Goal: Task Accomplishment & Management: Complete application form

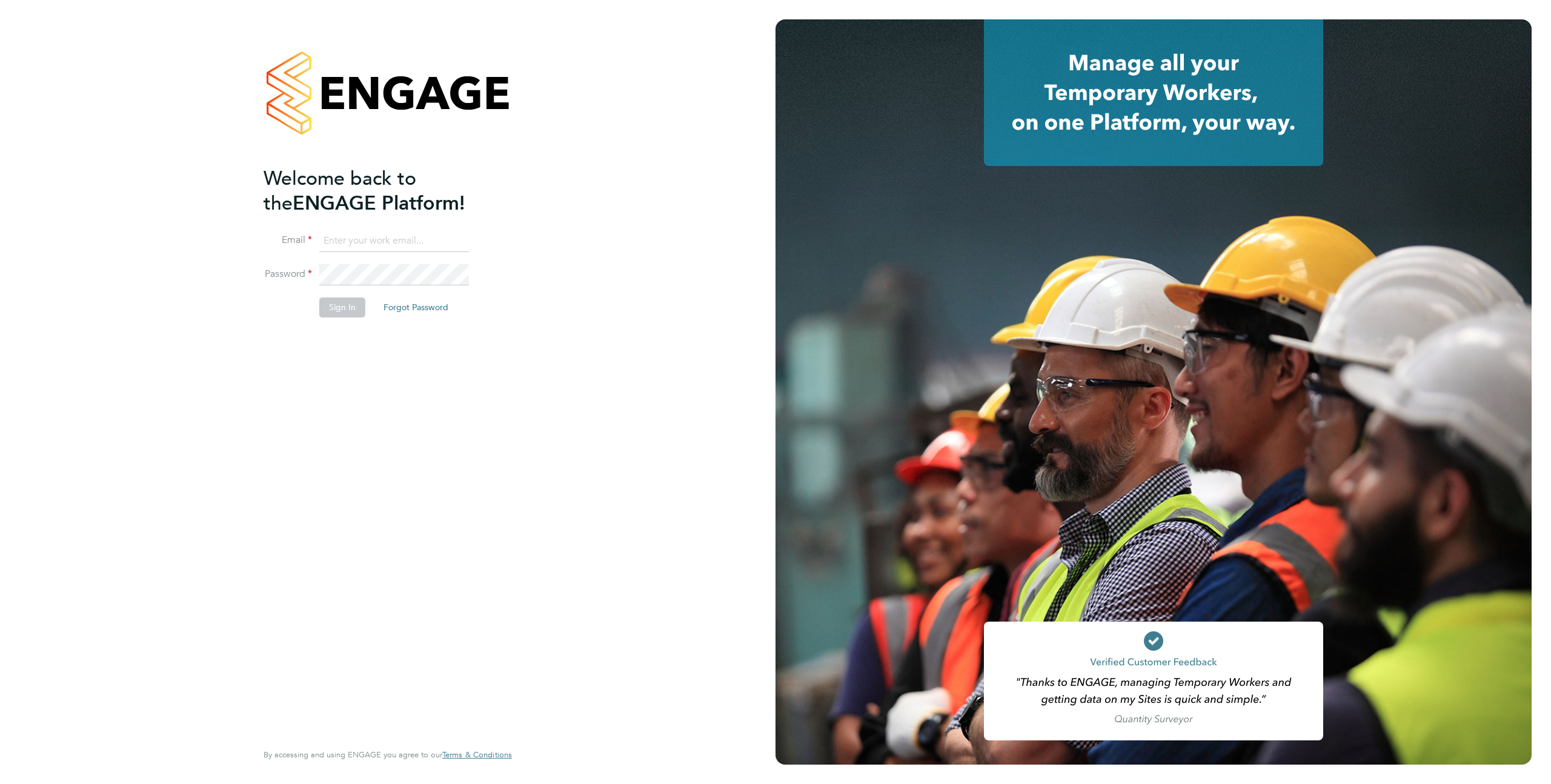
click at [390, 244] on input at bounding box center [394, 241] width 150 height 22
type input "support@engagelabs.io"
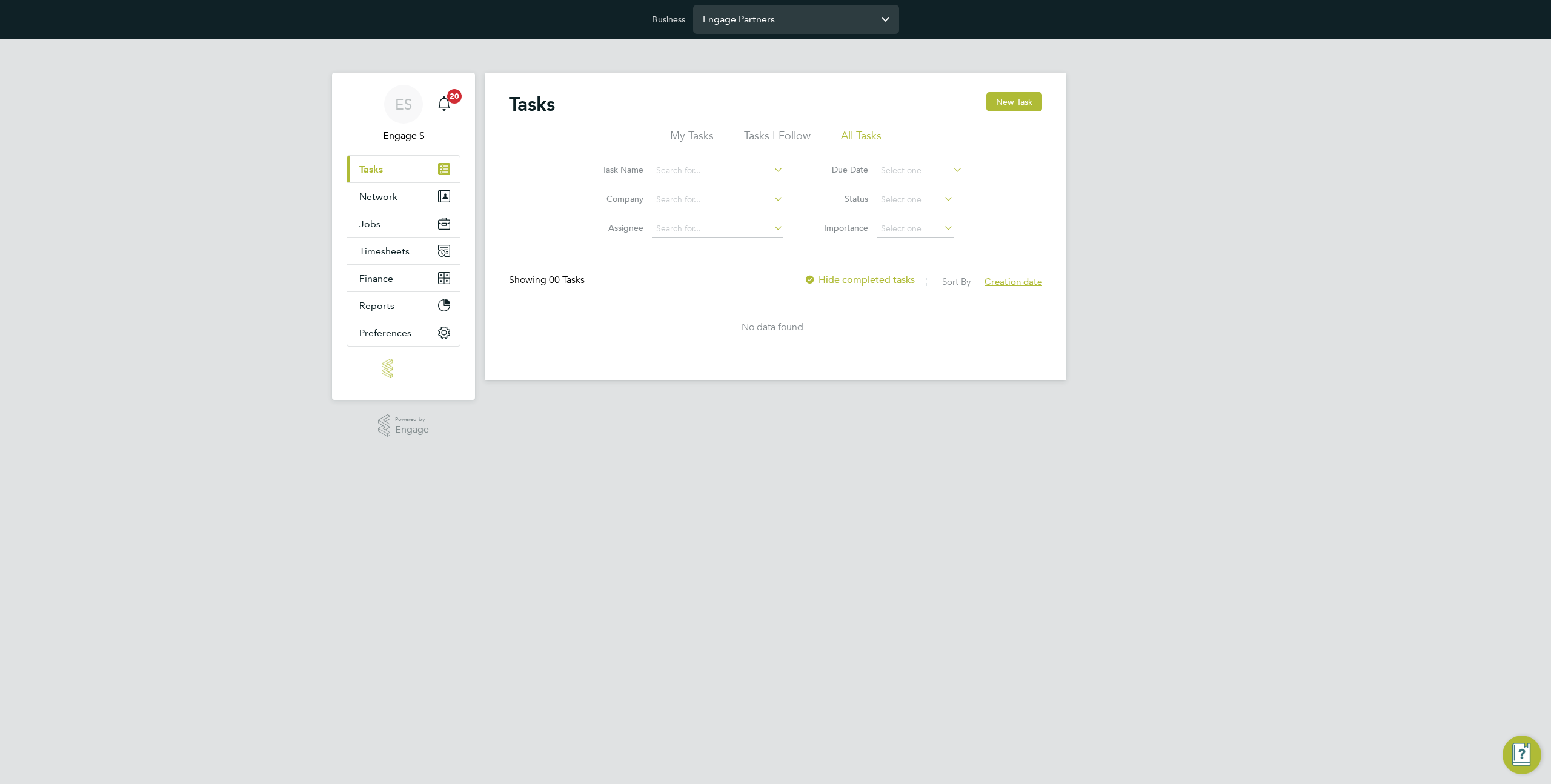
click at [773, 16] on input "Engage Partners" at bounding box center [796, 19] width 206 height 28
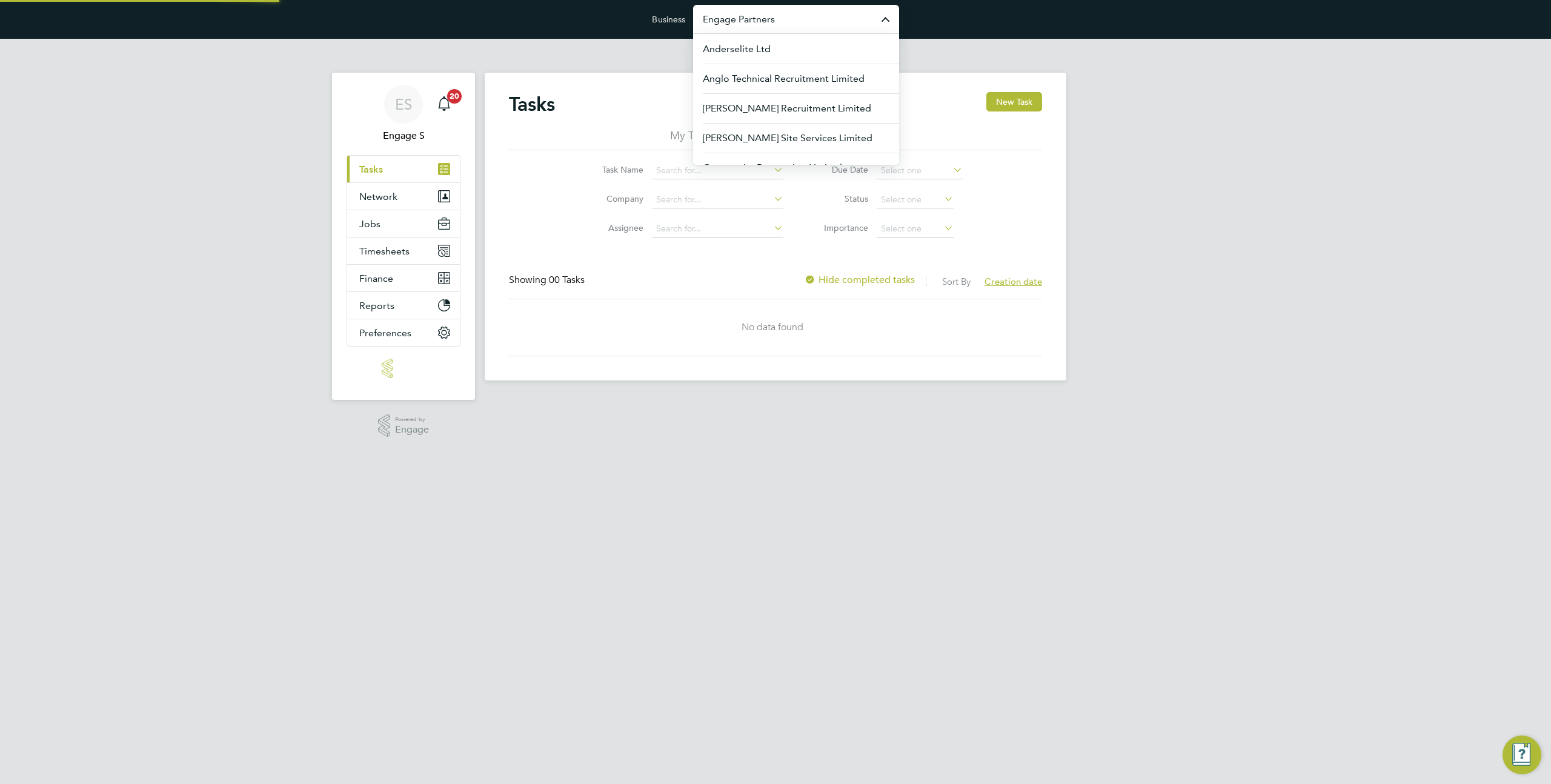
click at [773, 16] on input "Engage Partners" at bounding box center [796, 19] width 206 height 28
type input "m"
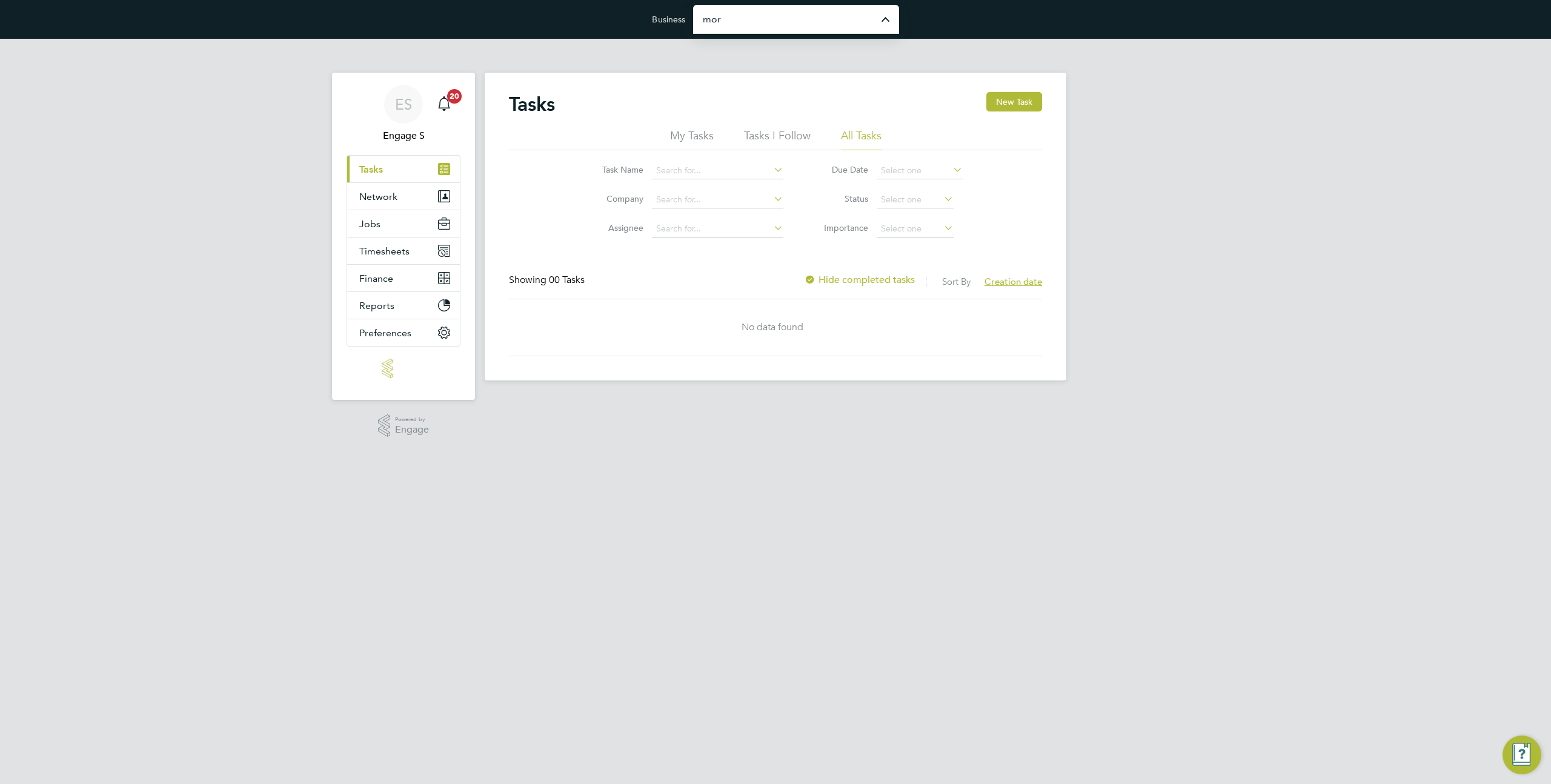
type input "[PERSON_NAME] Construction & Infrastructure Ltd"
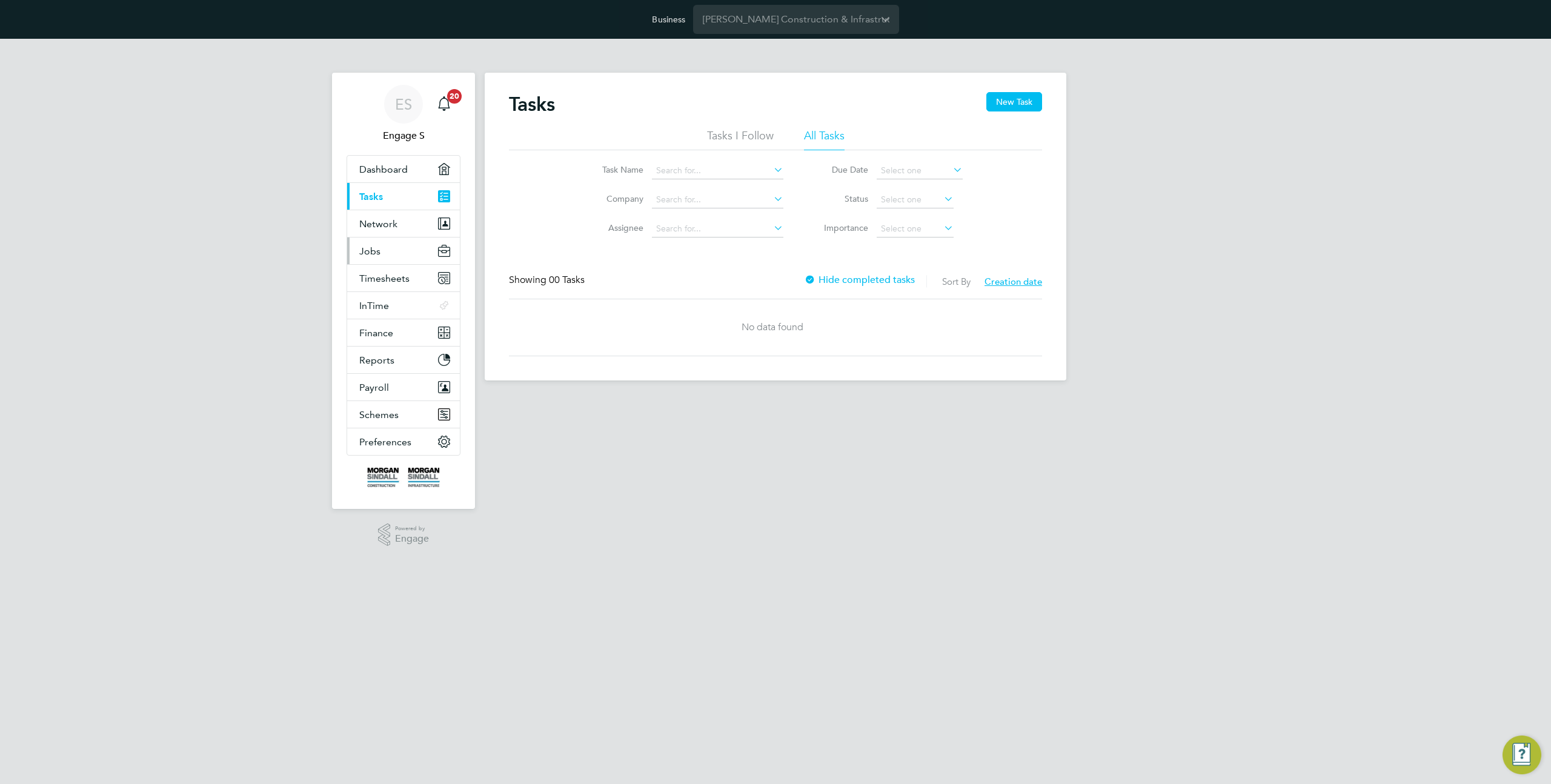
click at [377, 256] on span "Jobs" at bounding box center [369, 251] width 21 height 12
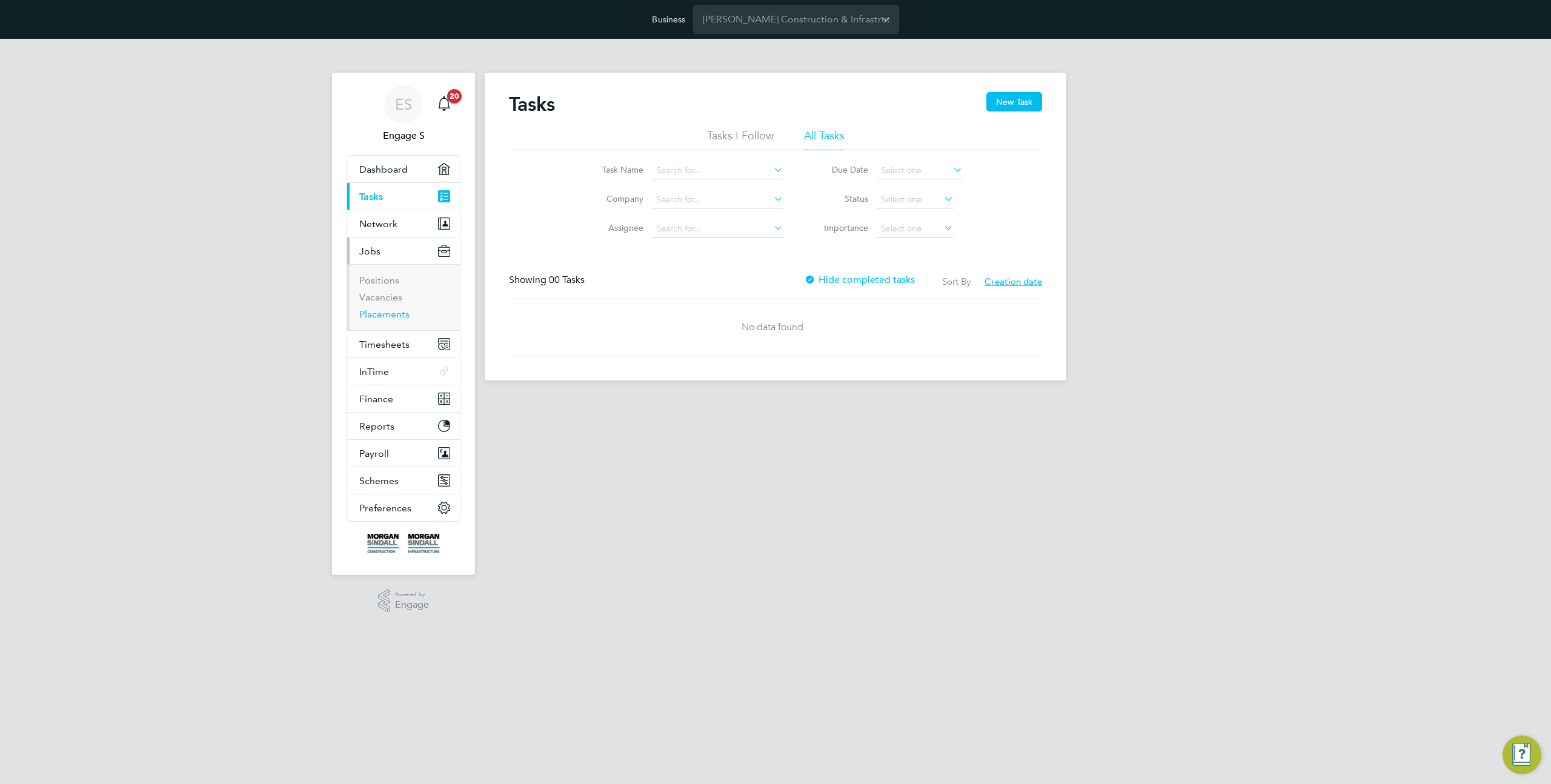
click at [375, 310] on link "Placements" at bounding box center [384, 314] width 50 height 12
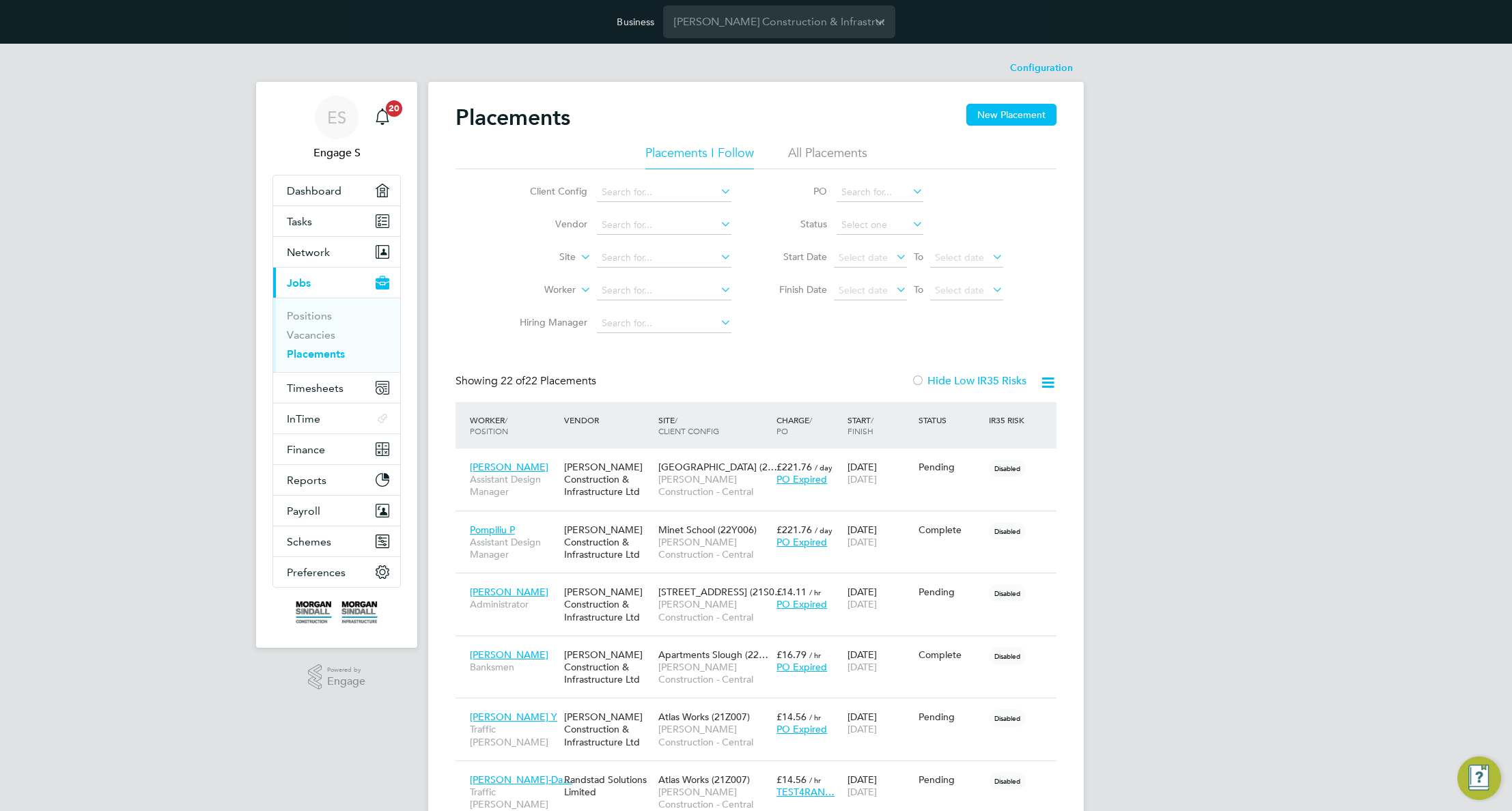
click at [1053, 382] on icon at bounding box center [1048, 383] width 17 height 17
click at [913, 498] on div "Kenneth Charles A Assistant Design Manager Morgan Sindall Construction & Infras…" at bounding box center [756, 480] width 601 height 62
click at [939, 474] on div "Pending" at bounding box center [951, 466] width 71 height 26
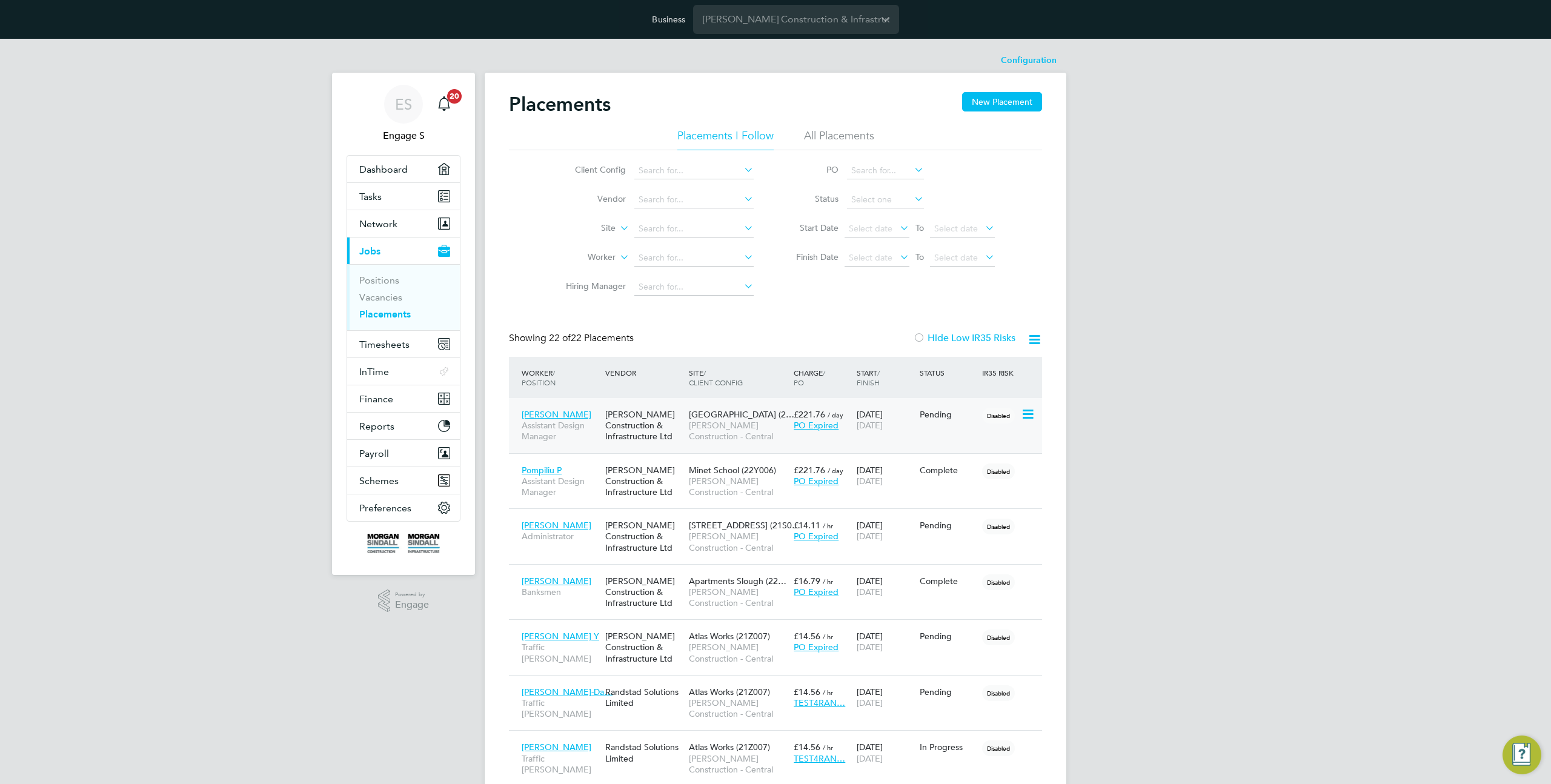
scroll to position [45, 105]
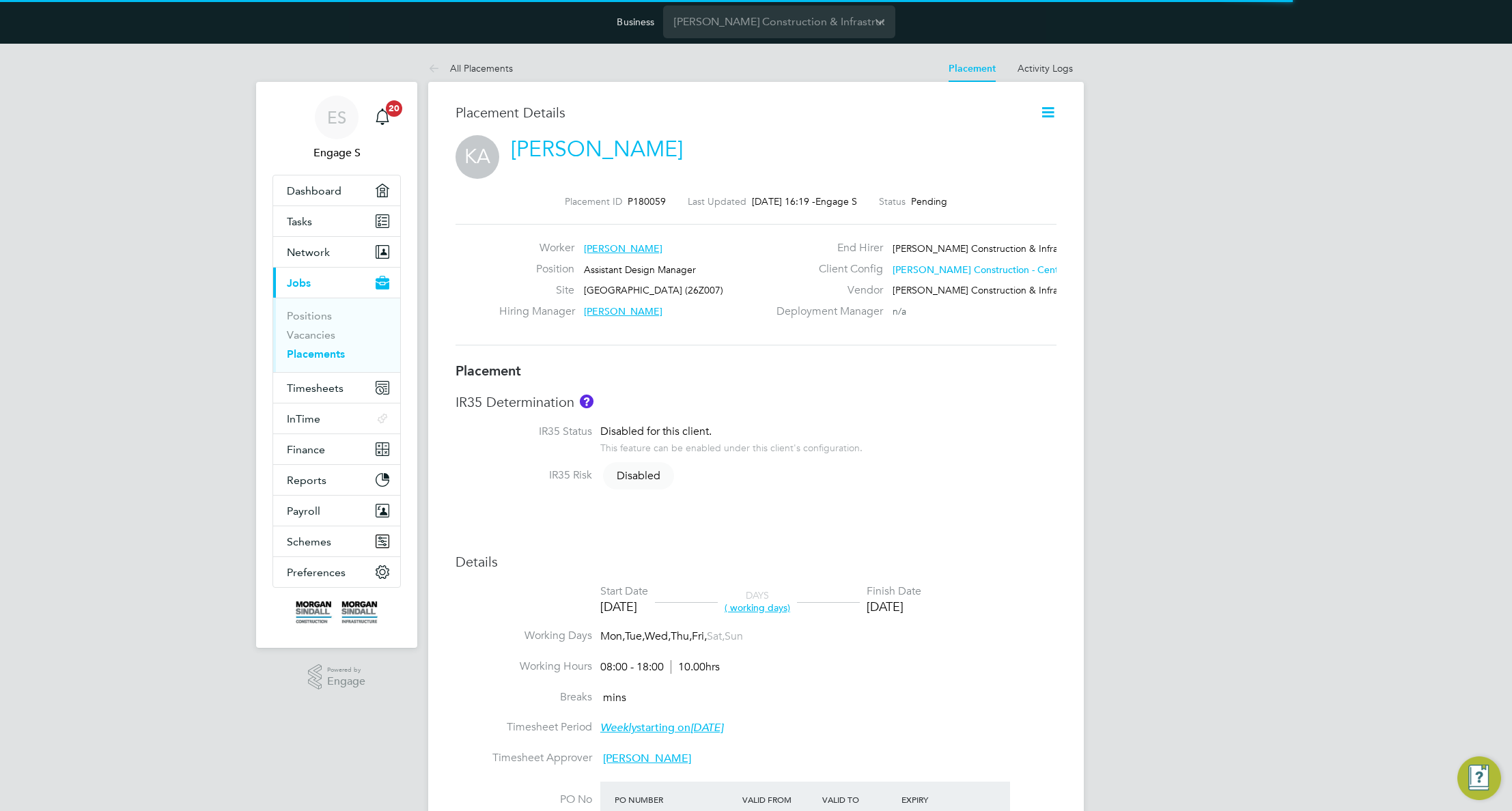
scroll to position [22, 128]
click at [1047, 111] on icon at bounding box center [1048, 112] width 17 height 17
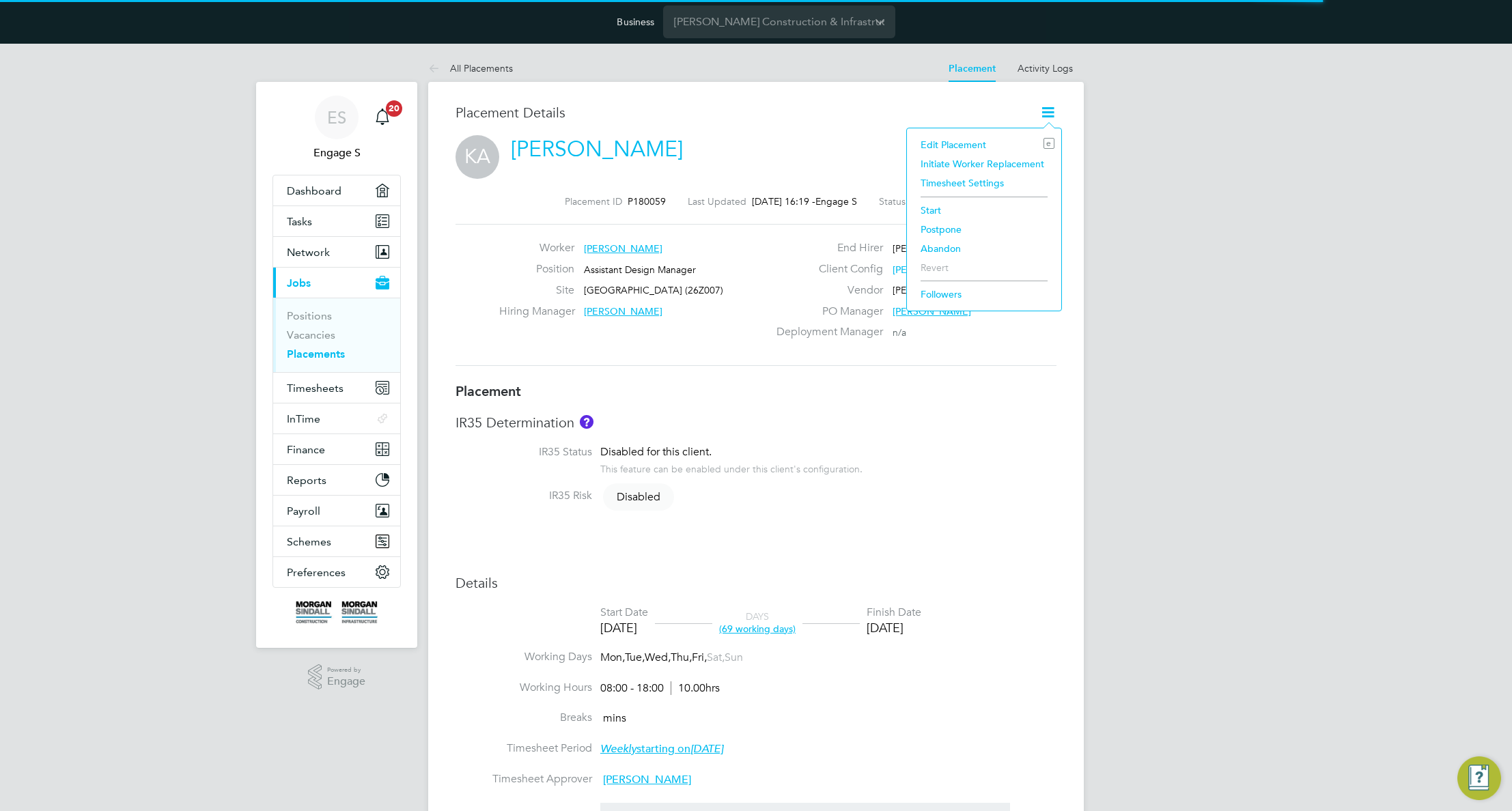
scroll to position [7, 6]
click at [987, 161] on li "Initiate Worker Replacement" at bounding box center [984, 164] width 141 height 19
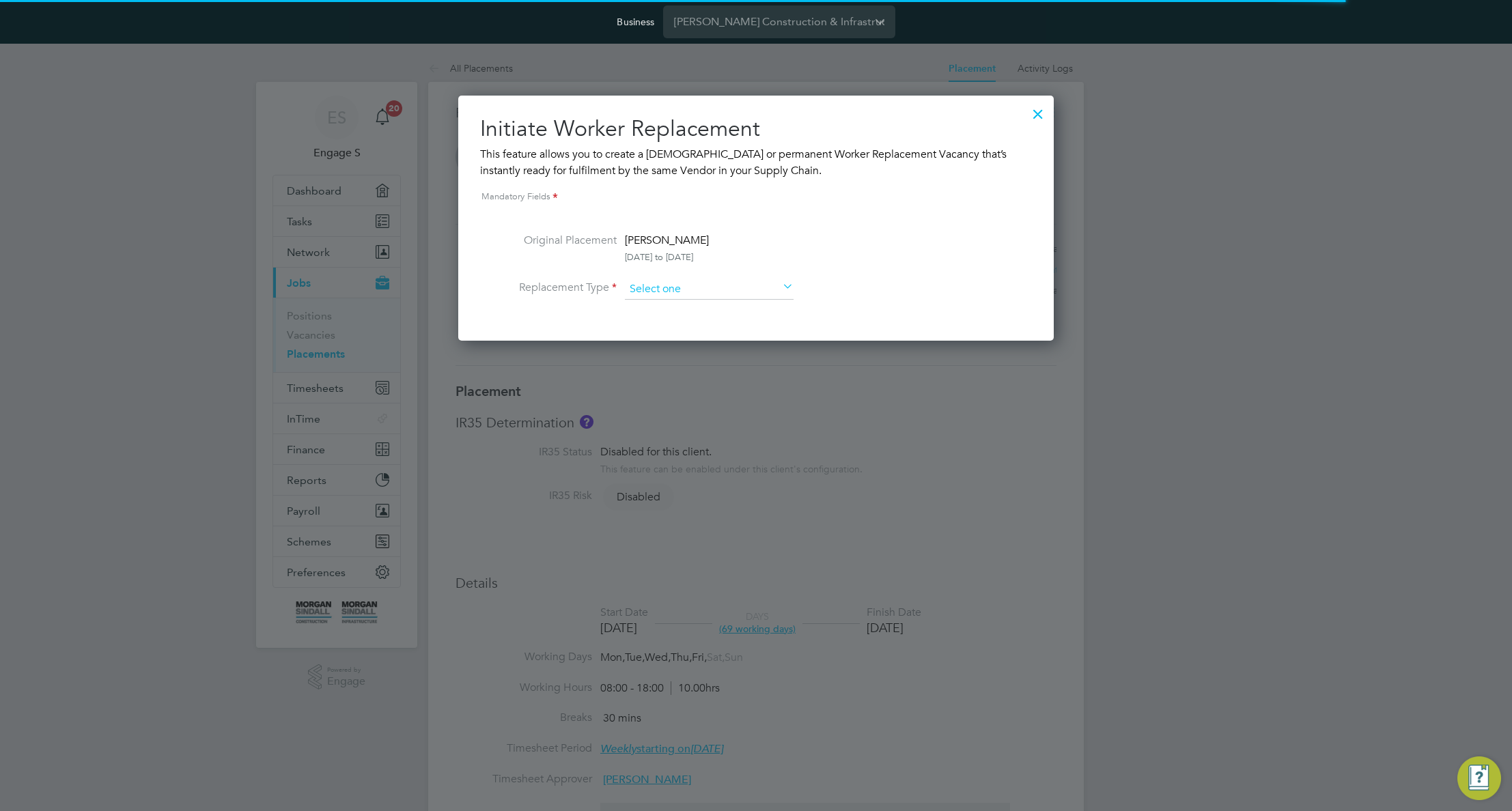
click at [745, 293] on input at bounding box center [709, 289] width 169 height 20
click at [695, 323] on div "All Placements Placement Activity Logs Placement Activity Logs All Placements P…" at bounding box center [756, 707] width 656 height 1306
click at [733, 288] on input at bounding box center [709, 289] width 169 height 20
click at [663, 327] on li "Permanent" at bounding box center [709, 326] width 169 height 18
type input "Permanent"
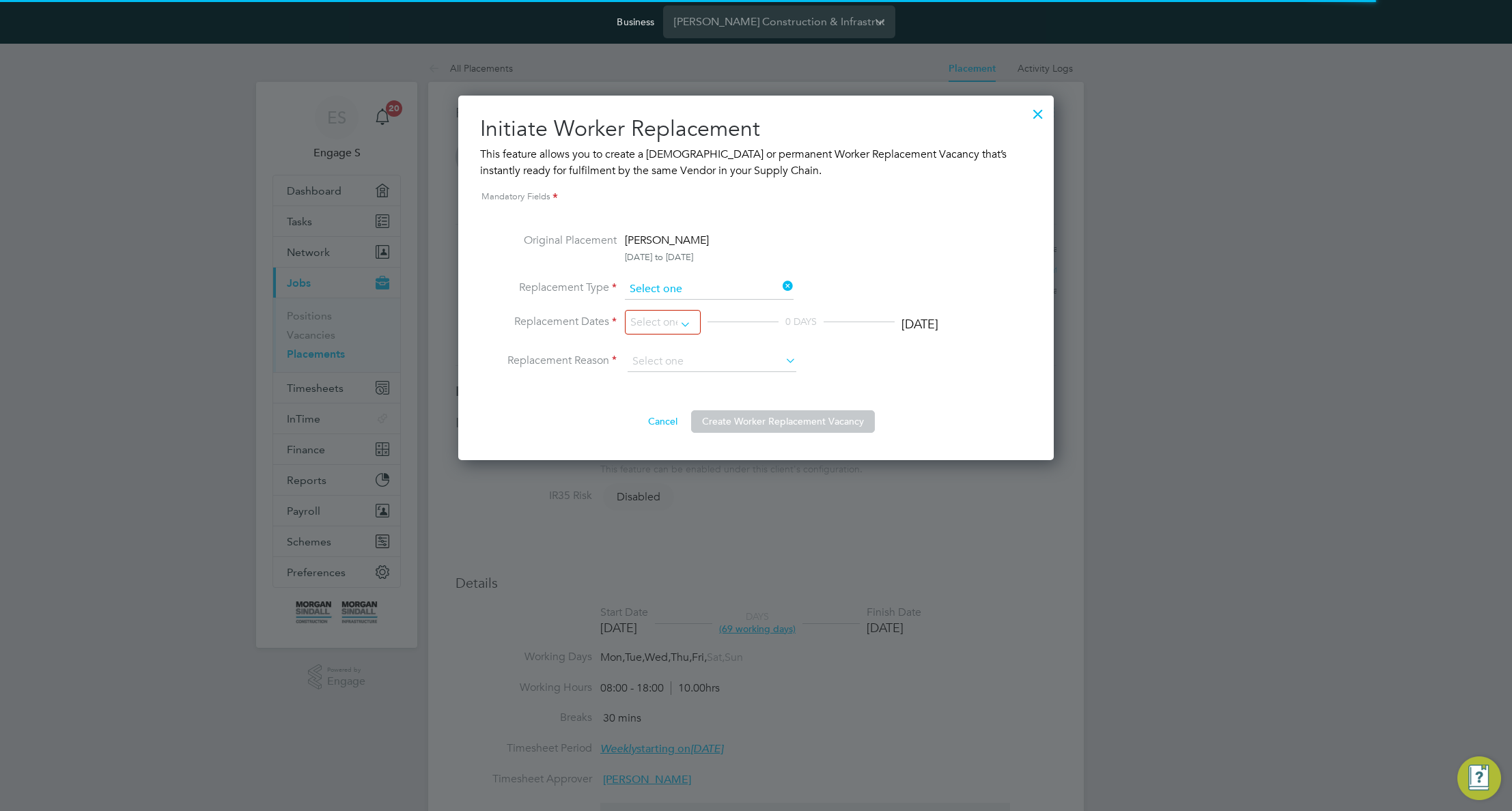
click at [705, 285] on input at bounding box center [709, 289] width 169 height 20
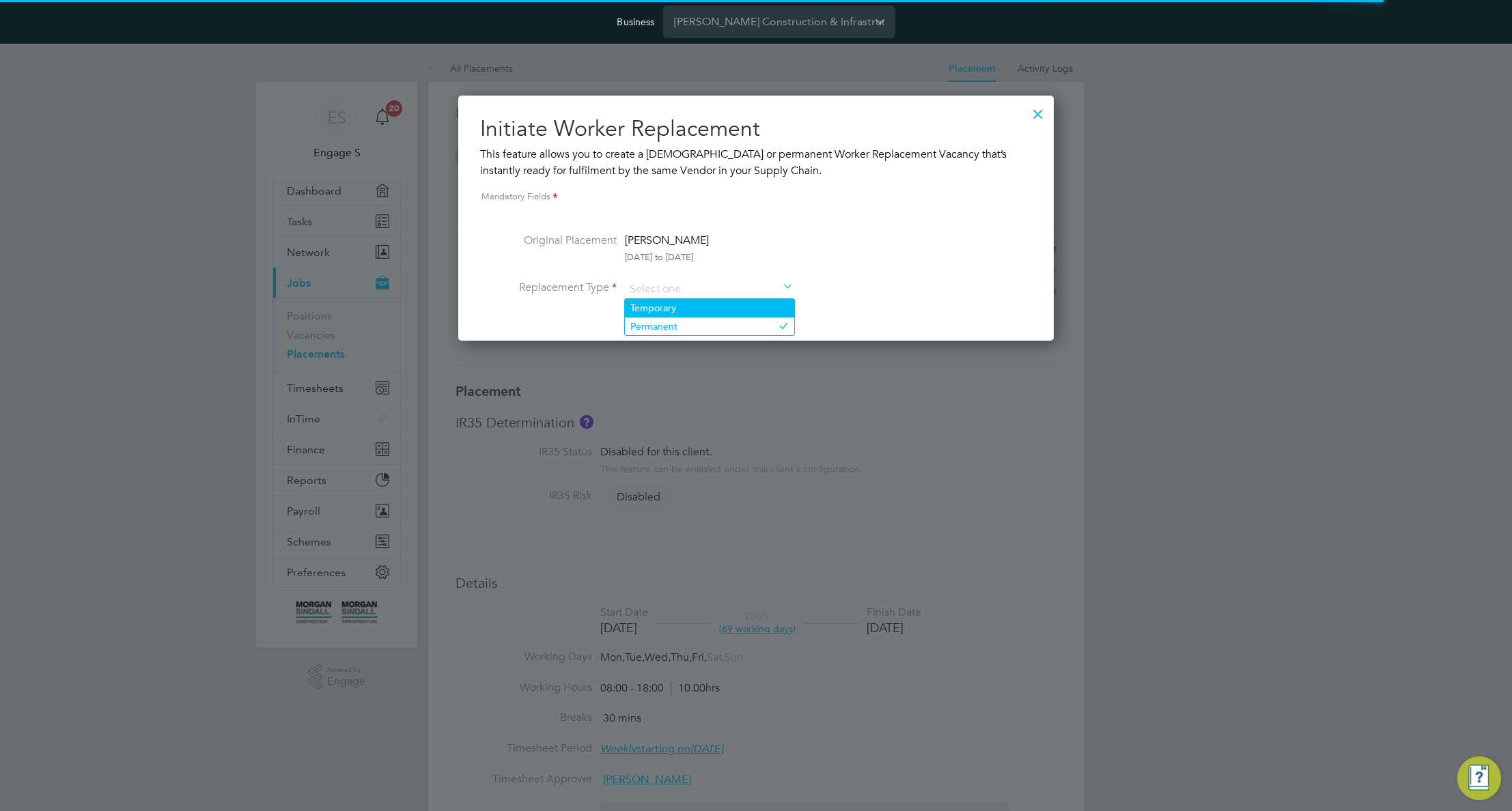
click at [690, 302] on li "Temporary" at bounding box center [709, 308] width 169 height 18
type input "Temporary"
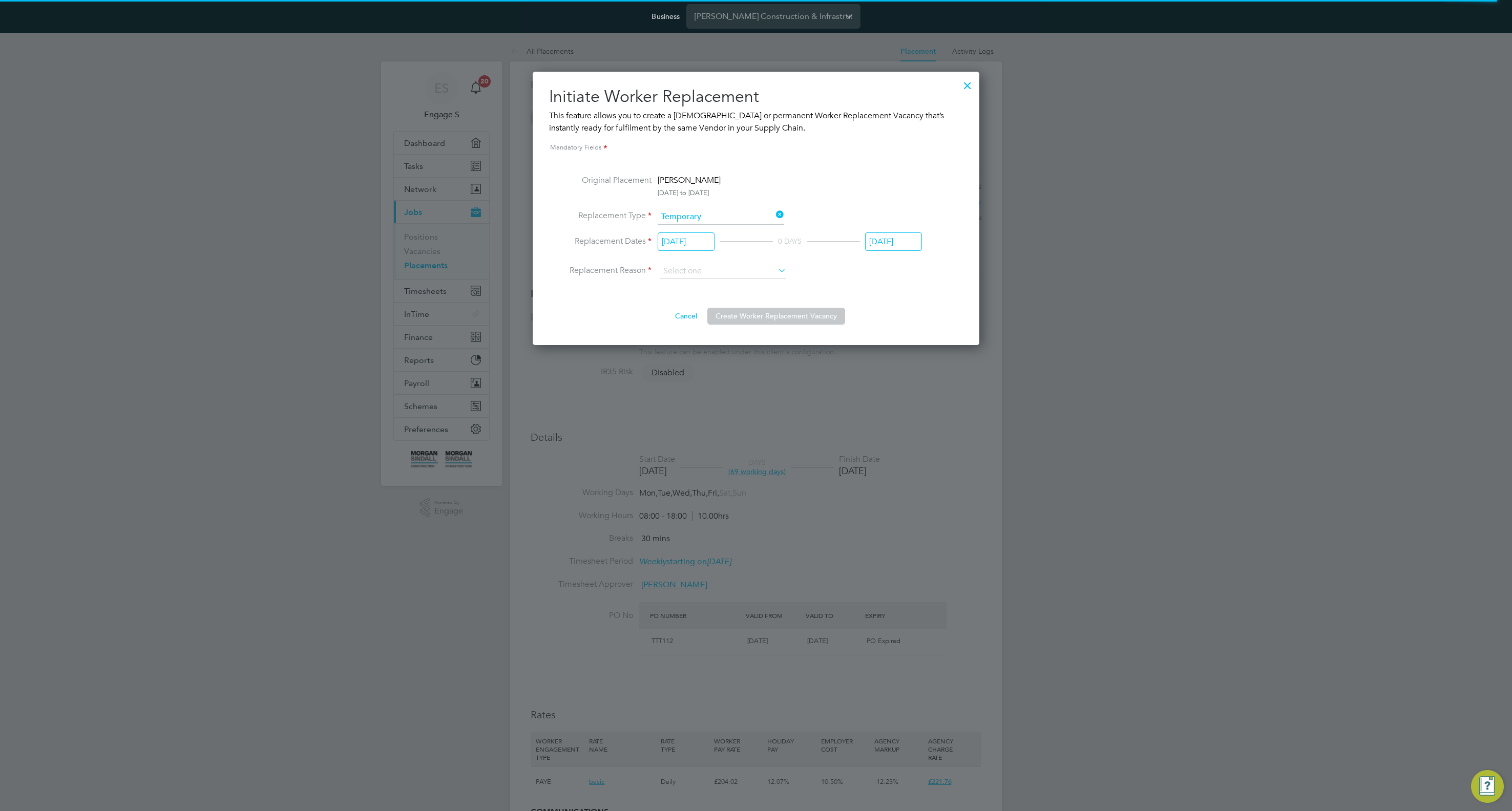
click at [1087, 485] on div at bounding box center [756, 405] width 1512 height 811
click at [694, 269] on input at bounding box center [723, 271] width 127 height 15
click at [690, 293] on li "Holiday" at bounding box center [723, 299] width 127 height 14
type input "Holiday"
click at [743, 315] on button "Create Worker Replacement Vacancy" at bounding box center [776, 316] width 137 height 17
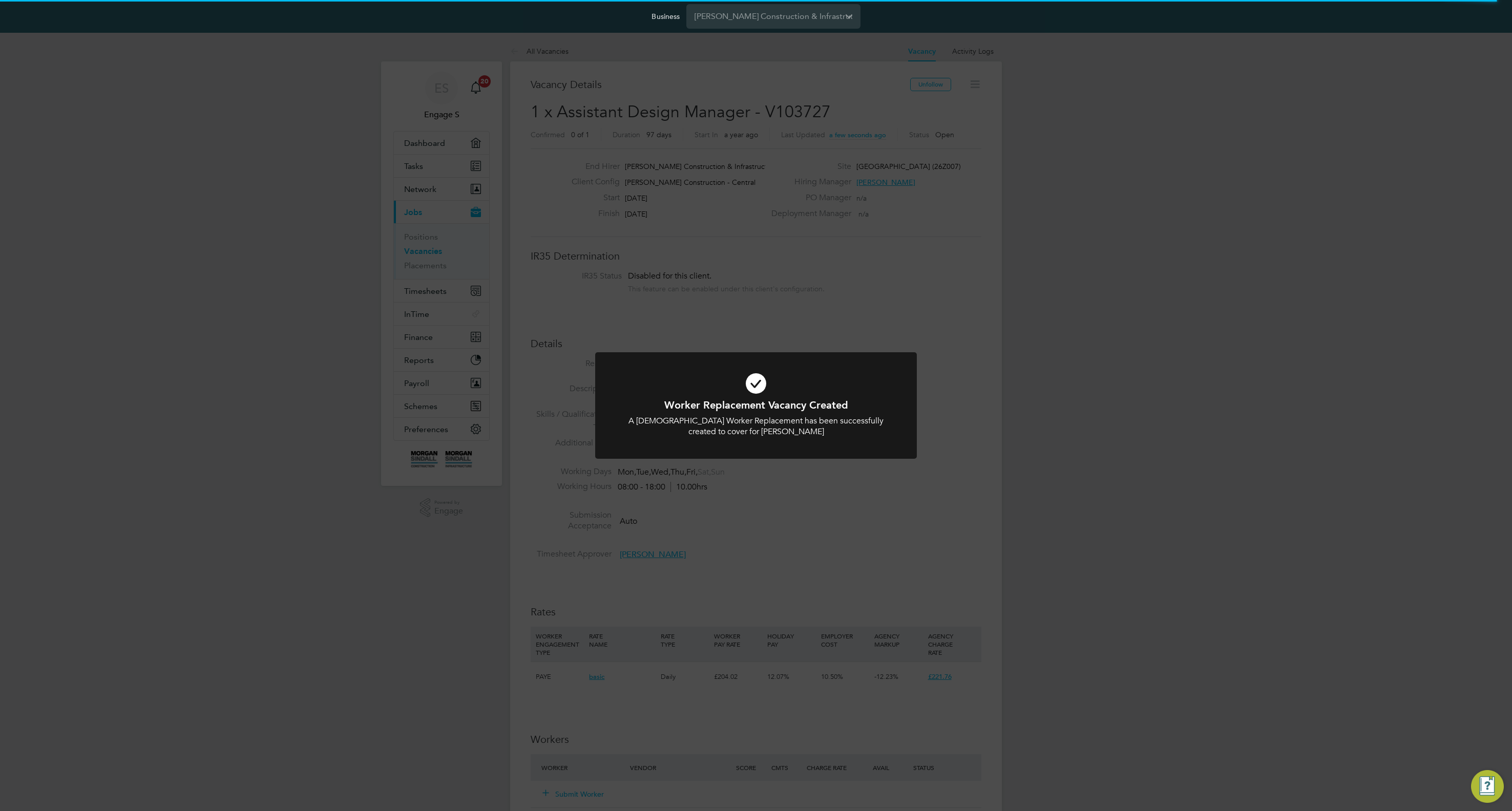
click at [1017, 336] on div "Worker Replacement Vacancy Created A Temporary Worker Replacement has been succ…" at bounding box center [756, 405] width 1512 height 811
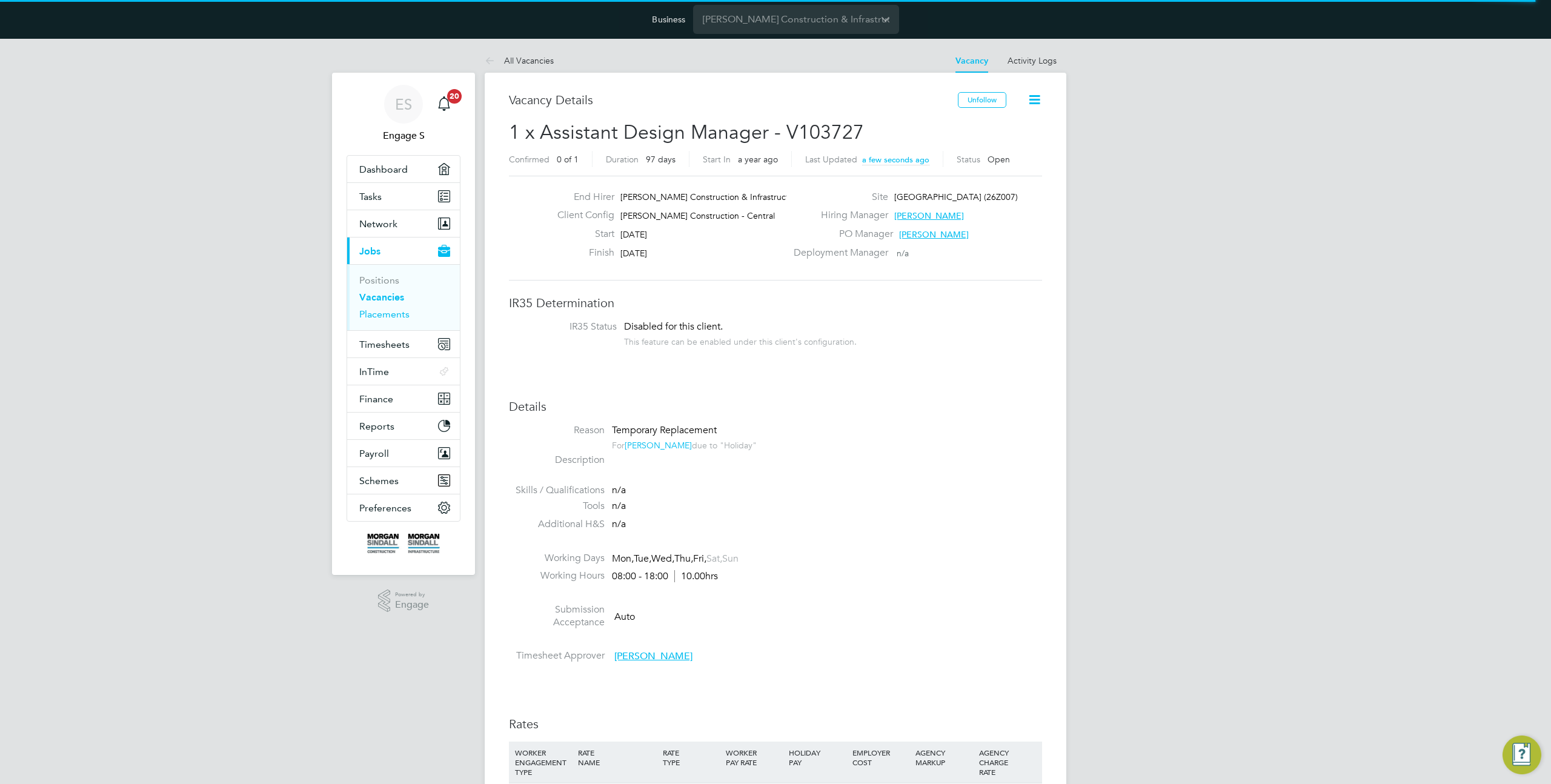
click at [379, 312] on link "Placements" at bounding box center [384, 314] width 50 height 12
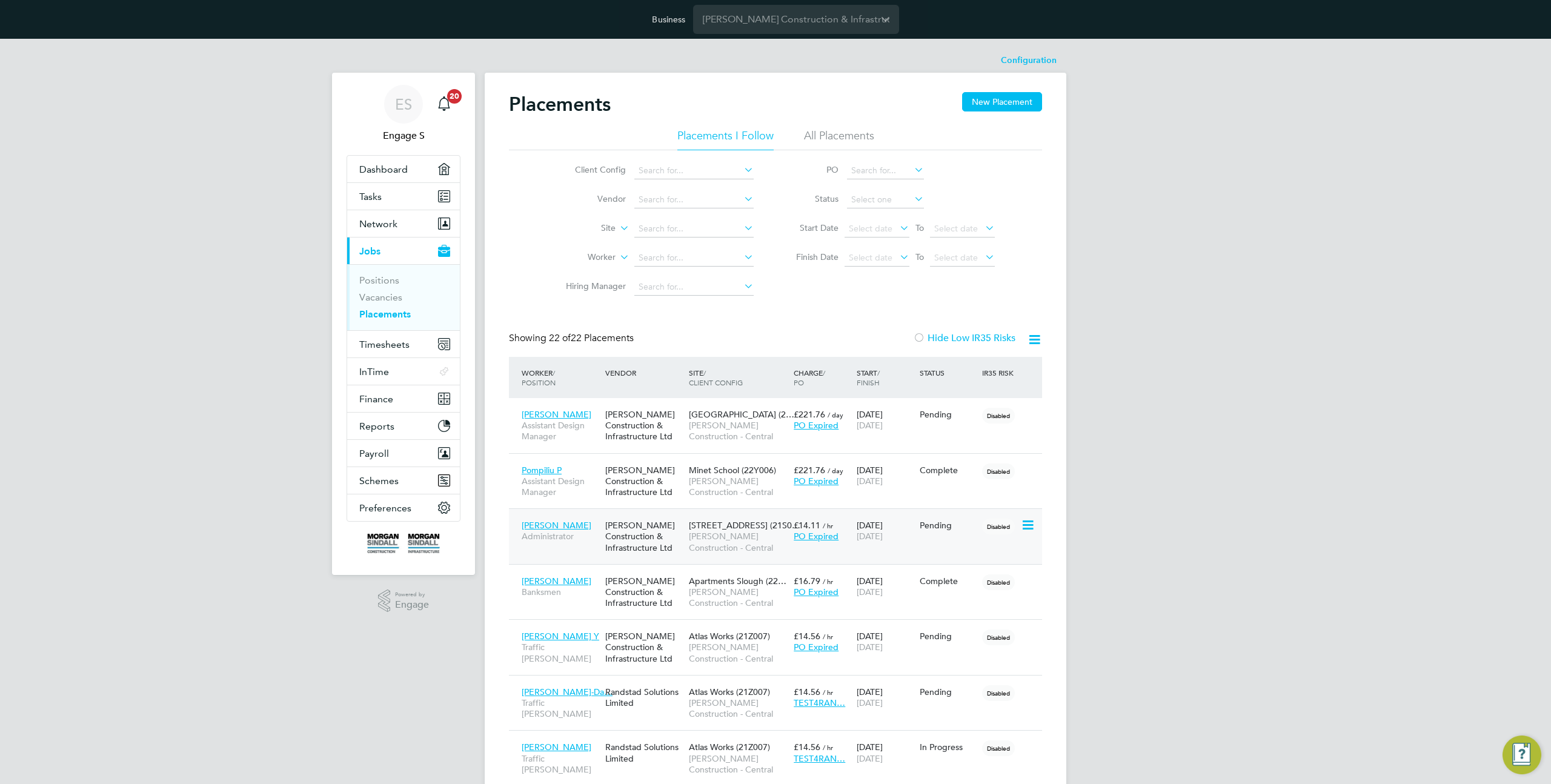
click at [939, 535] on div "Pending" at bounding box center [948, 524] width 63 height 23
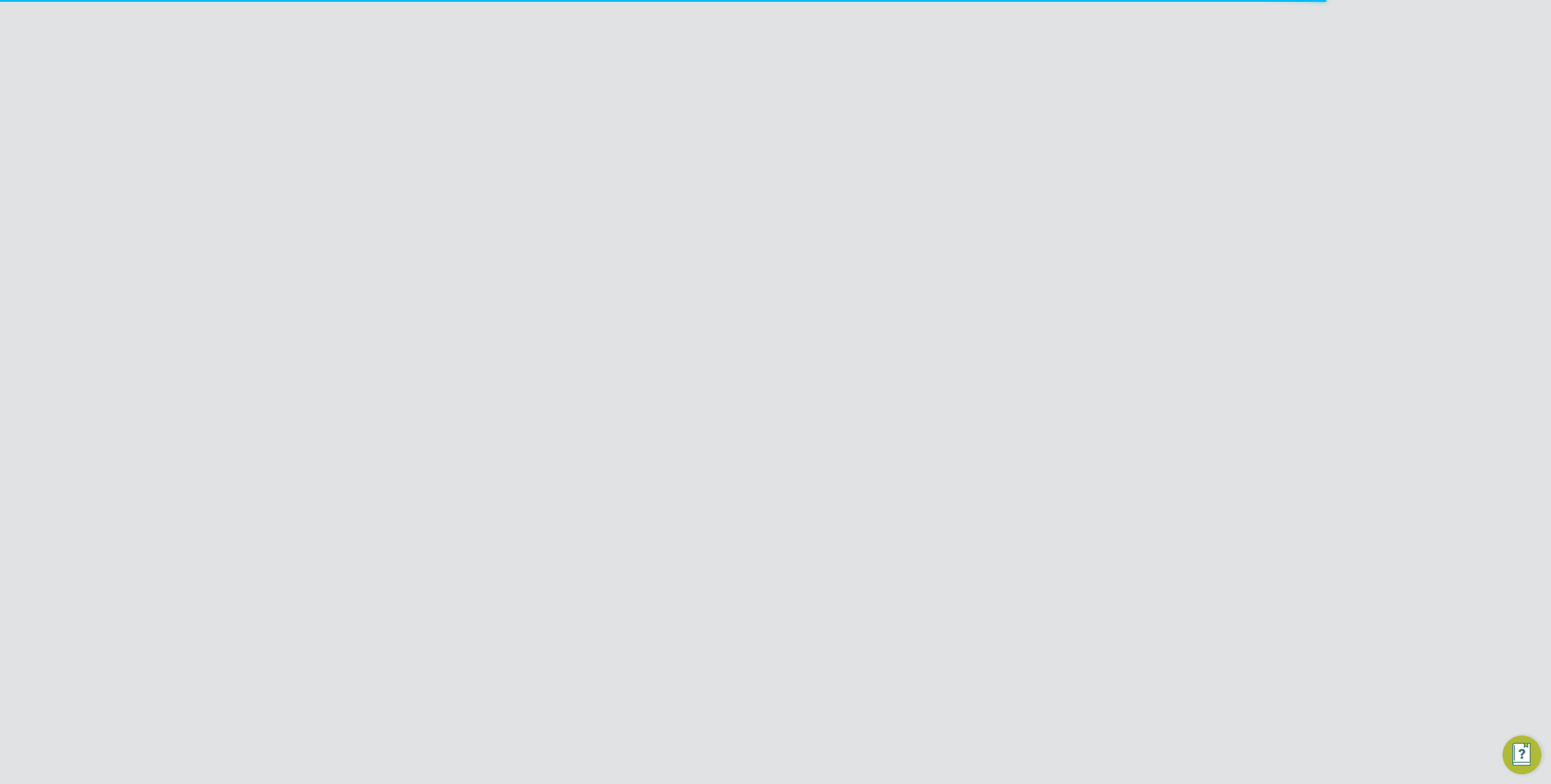
scroll to position [6, 6]
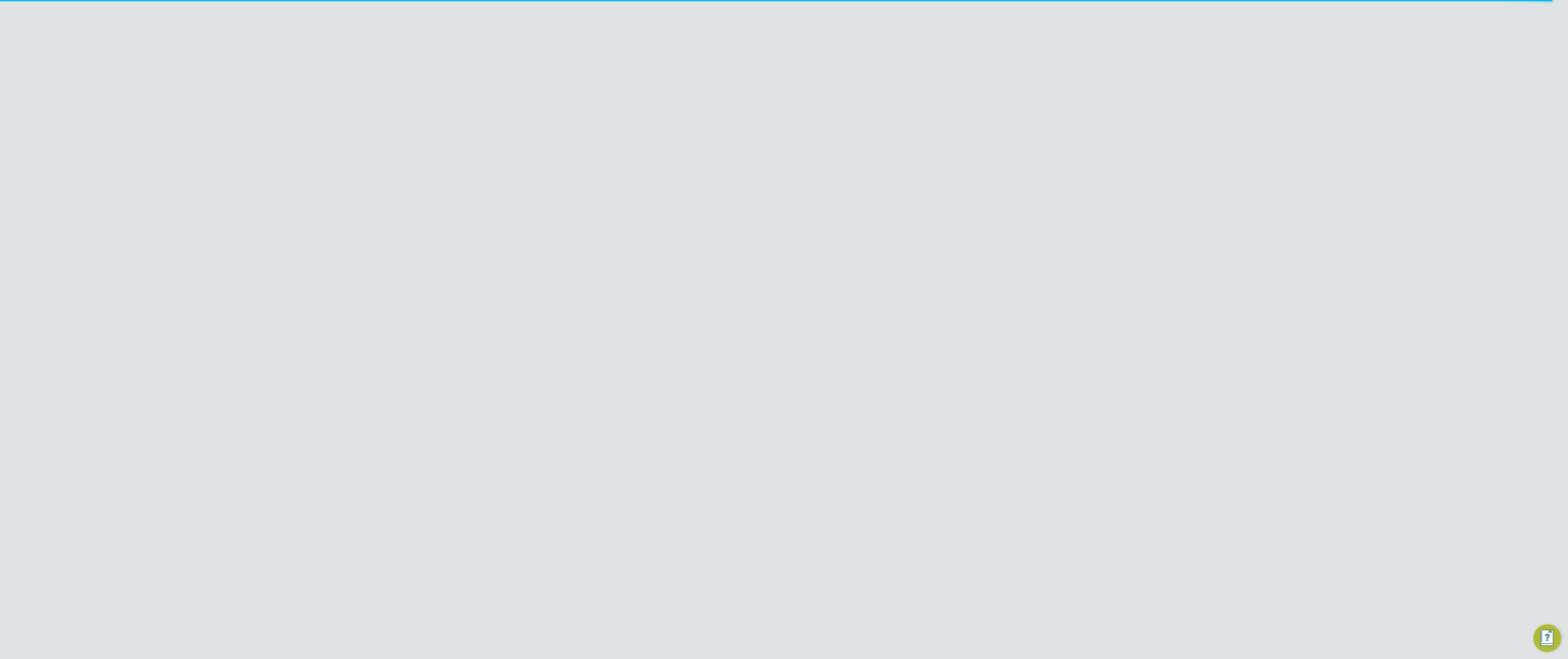
click at [969, 72] on icon at bounding box center [969, 71] width 11 height 11
click at [939, 103] on li "Initiate Worker Replacement" at bounding box center [928, 104] width 89 height 12
click at [768, 182] on input at bounding box center [754, 183] width 107 height 13
click at [751, 195] on li "Temporary" at bounding box center [754, 196] width 108 height 12
type input "Temporary"
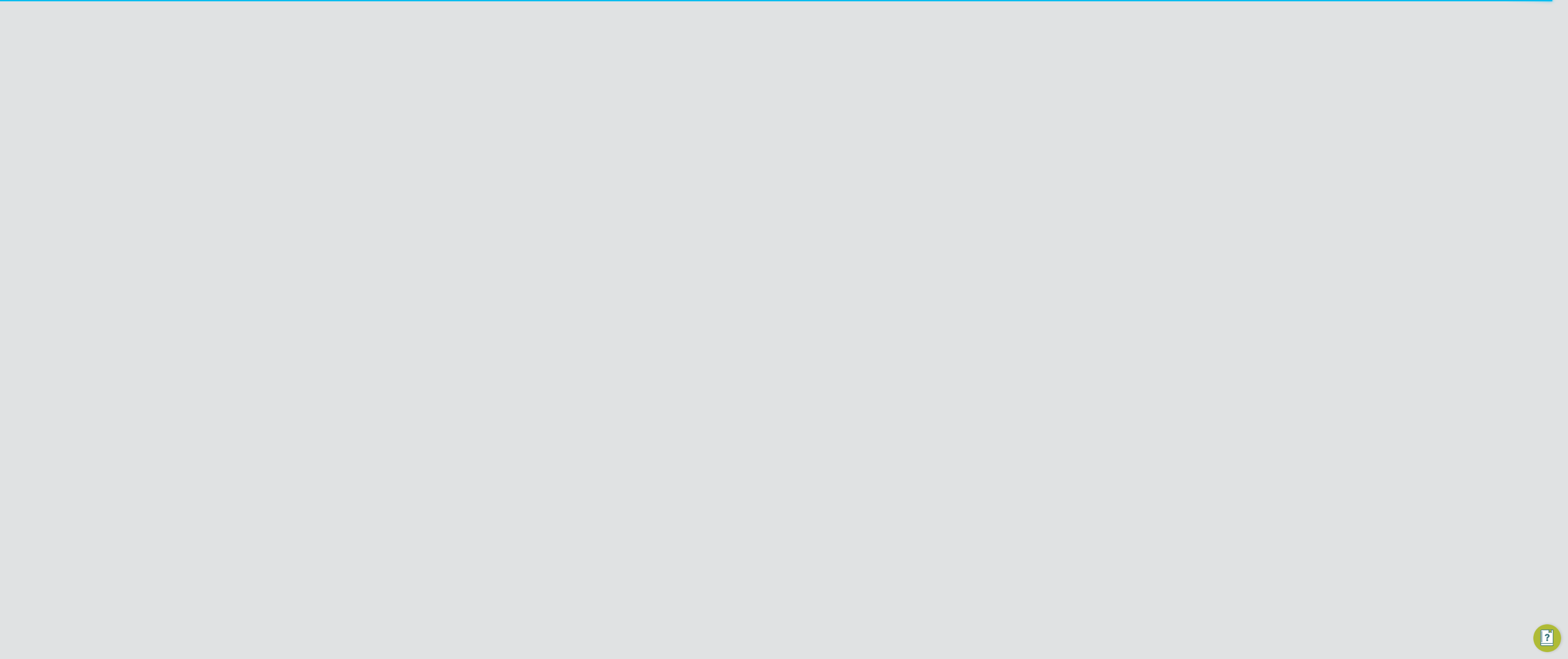
click at [739, 224] on input at bounding box center [756, 229] width 107 height 13
click at [727, 264] on li "Vacant Role" at bounding box center [756, 265] width 108 height 12
type input "Vacant Role"
click at [729, 197] on input "[DATE]" at bounding box center [724, 205] width 48 height 16
click at [763, 115] on span "6" at bounding box center [764, 111] width 16 height 16
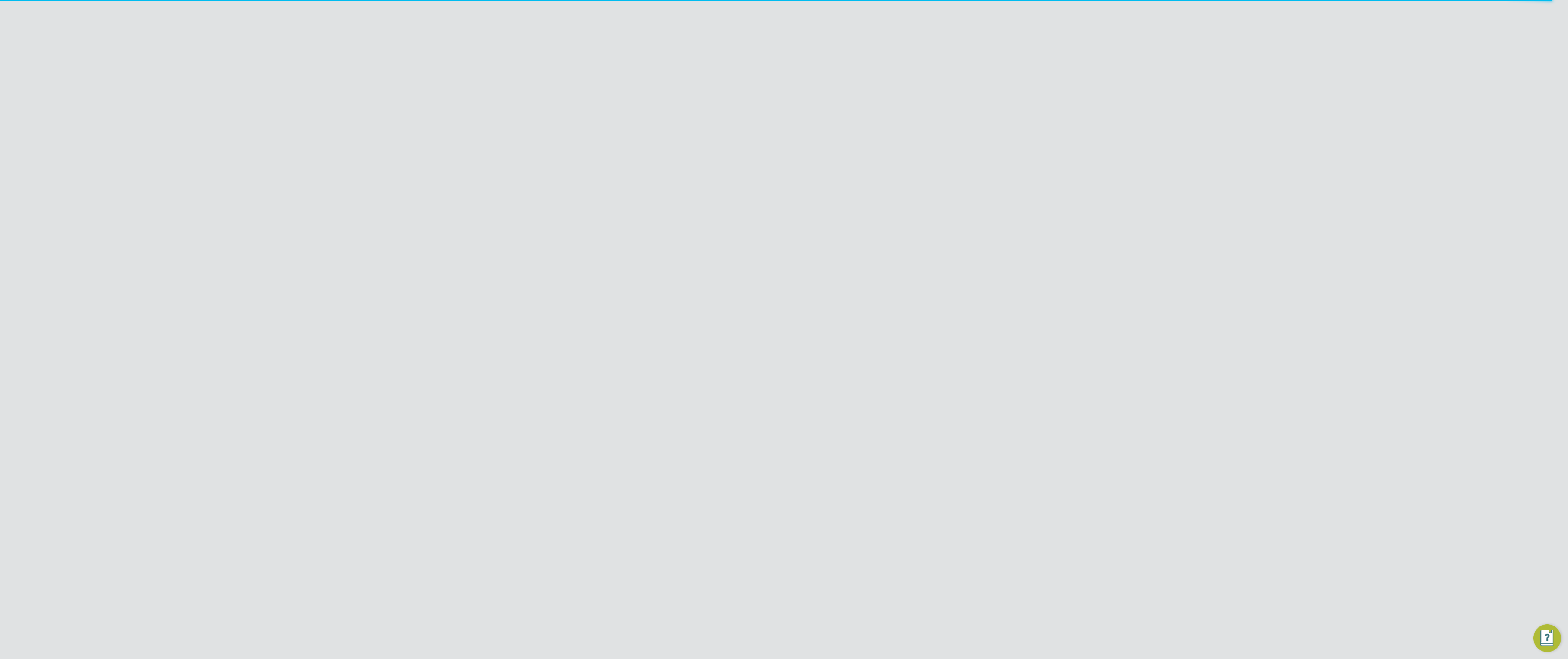
type input "[DATE]"
click at [890, 208] on input "[DATE]" at bounding box center [900, 205] width 48 height 16
click at [931, 83] on span "19" at bounding box center [923, 75] width 16 height 16
type input "[DATE]"
click at [822, 267] on button "Create Worker Replacement Vacancy" at bounding box center [800, 267] width 116 height 14
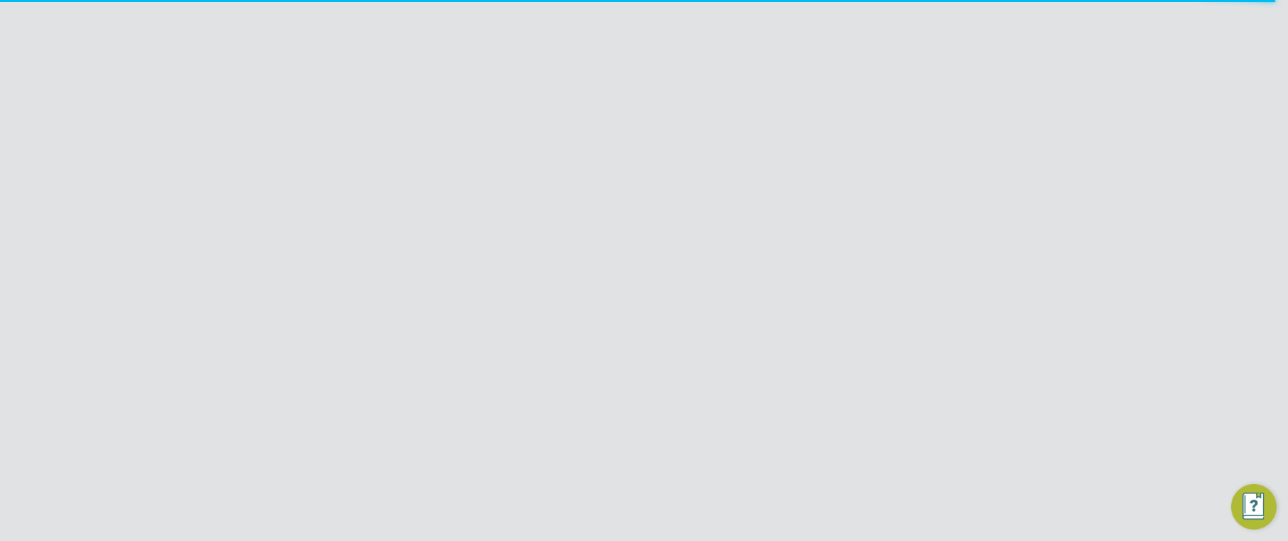
click at [1107, 97] on div "Worker Replacement Vacancy Created A [DEMOGRAPHIC_DATA] Worker Replacement has …" at bounding box center [644, 270] width 1288 height 541
